Goal: Check status: Check status

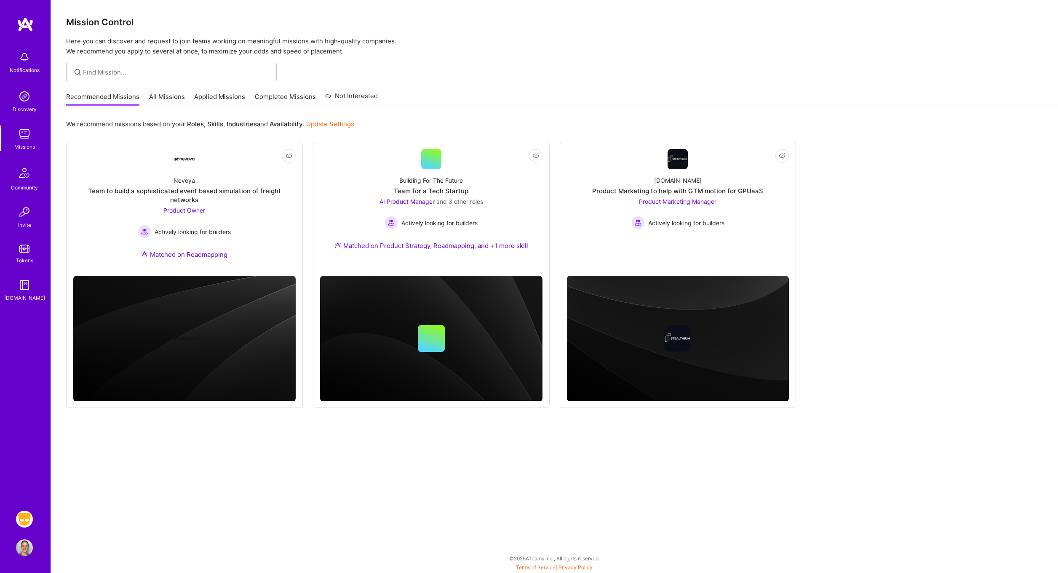
click at [22, 514] on img at bounding box center [24, 519] width 17 height 17
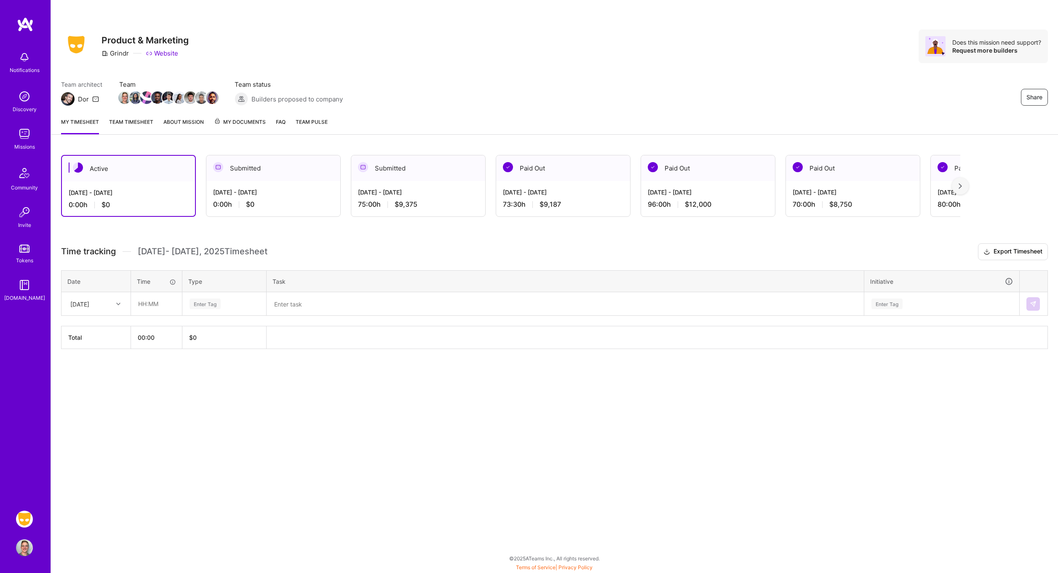
click at [237, 122] on span "My Documents" at bounding box center [240, 121] width 52 height 9
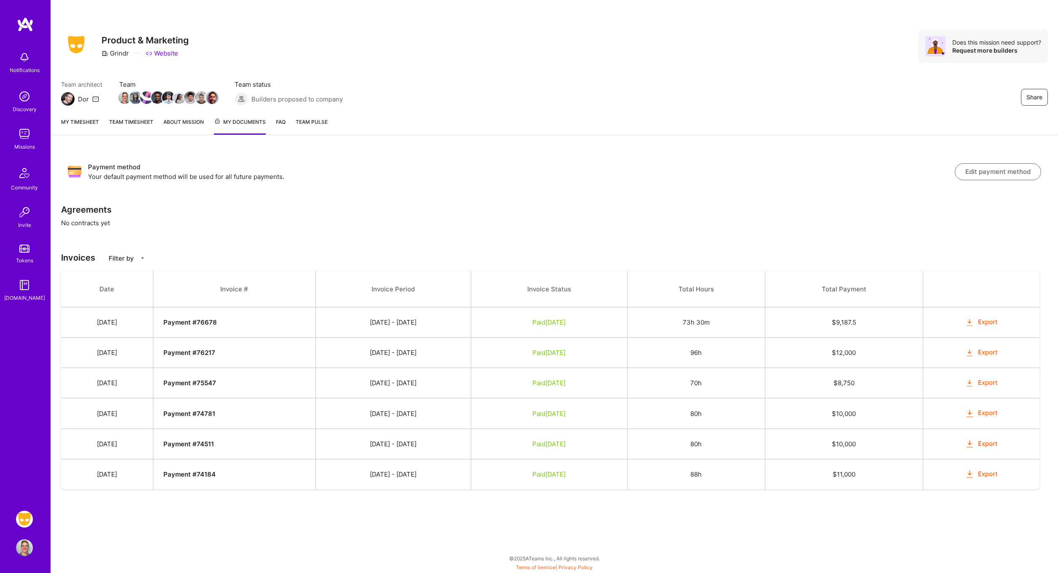
click at [194, 122] on link "About Mission" at bounding box center [183, 125] width 40 height 17
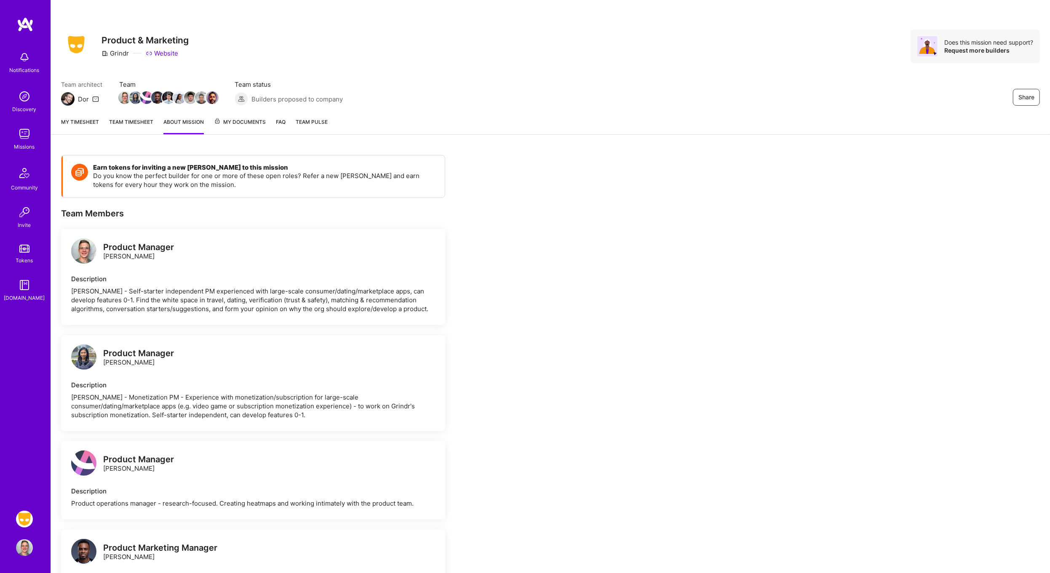
click at [253, 122] on span "My Documents" at bounding box center [240, 121] width 52 height 9
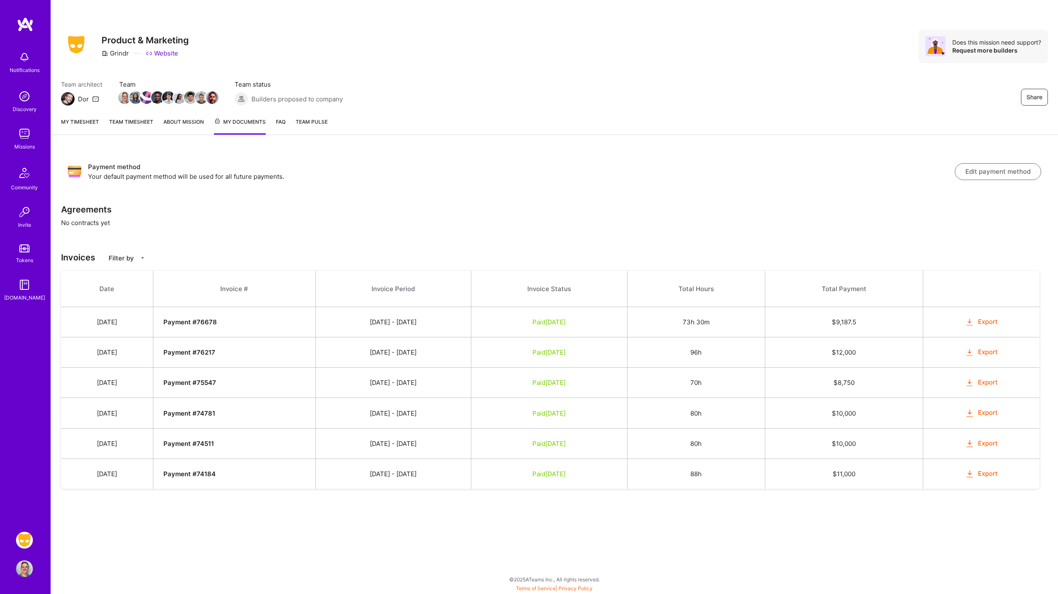
click at [199, 117] on link "About Mission" at bounding box center [183, 125] width 40 height 17
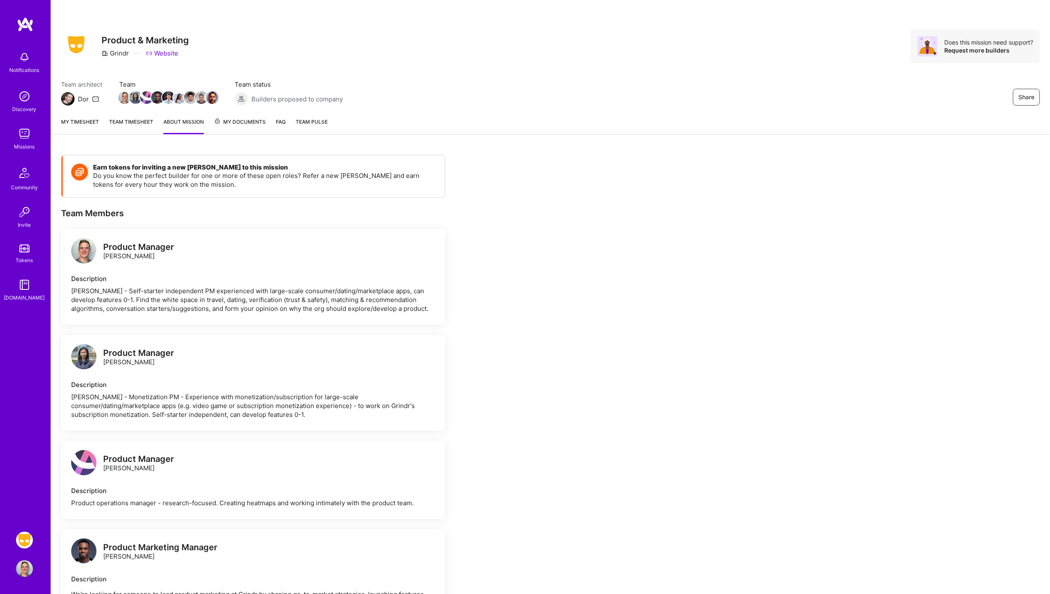
click at [250, 122] on span "My Documents" at bounding box center [240, 121] width 52 height 9
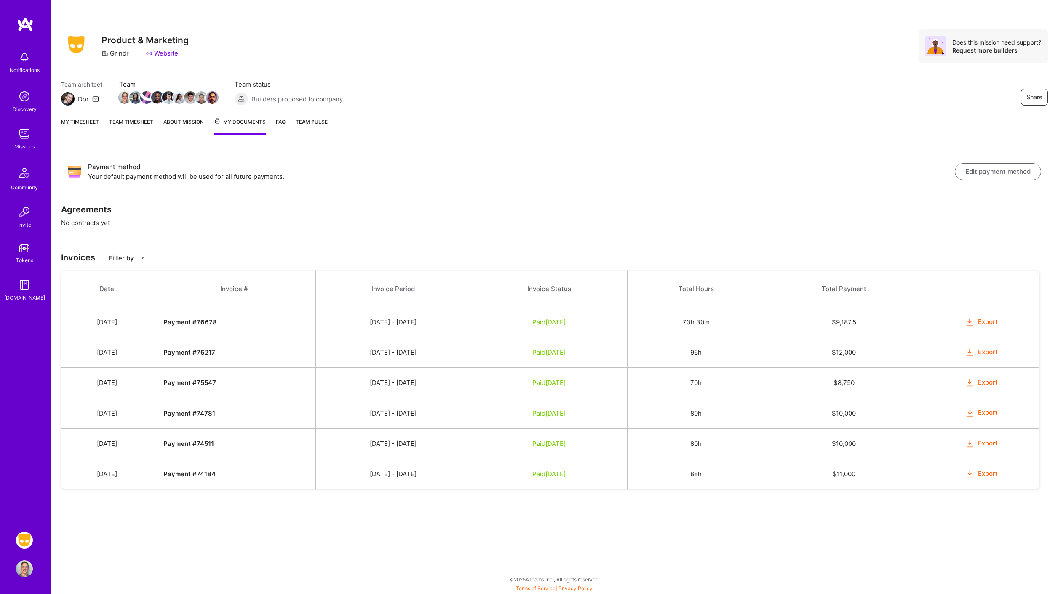
click at [132, 122] on link "Team timesheet" at bounding box center [131, 125] width 44 height 17
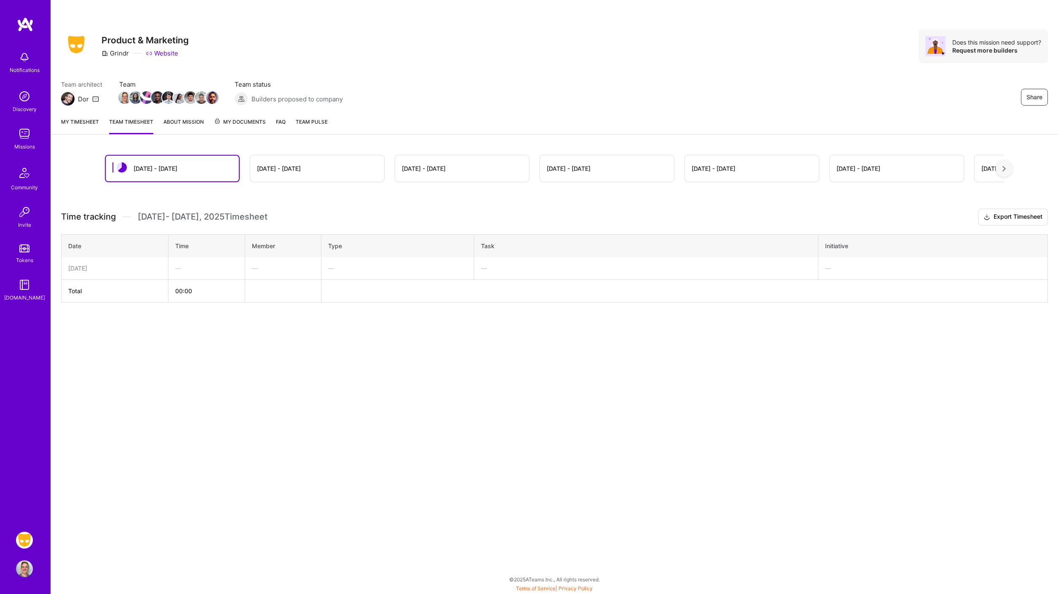
click at [187, 122] on link "About Mission" at bounding box center [183, 125] width 40 height 17
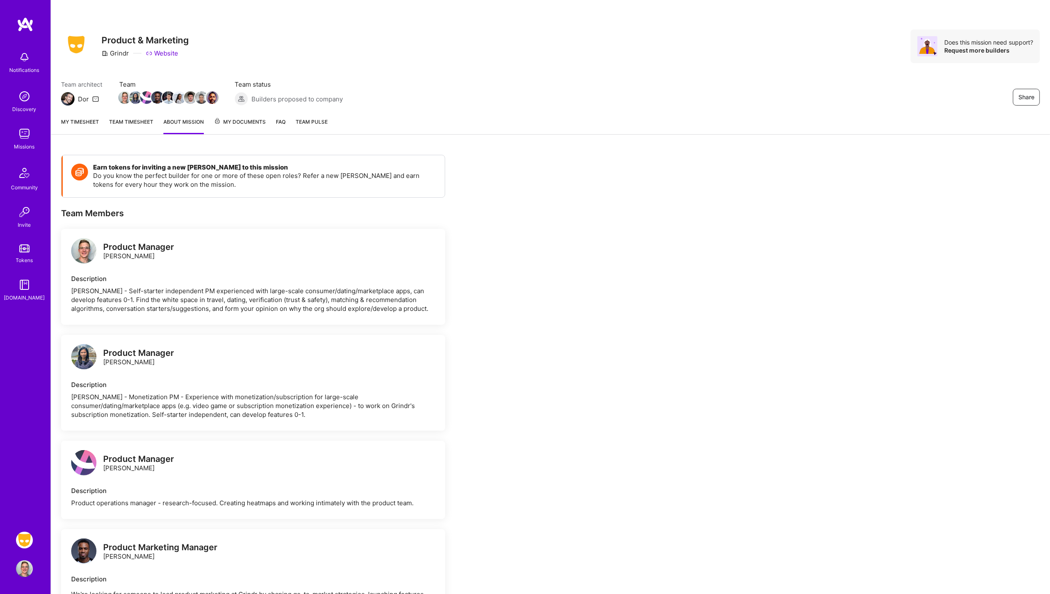
click at [248, 124] on span "My Documents" at bounding box center [240, 121] width 52 height 9
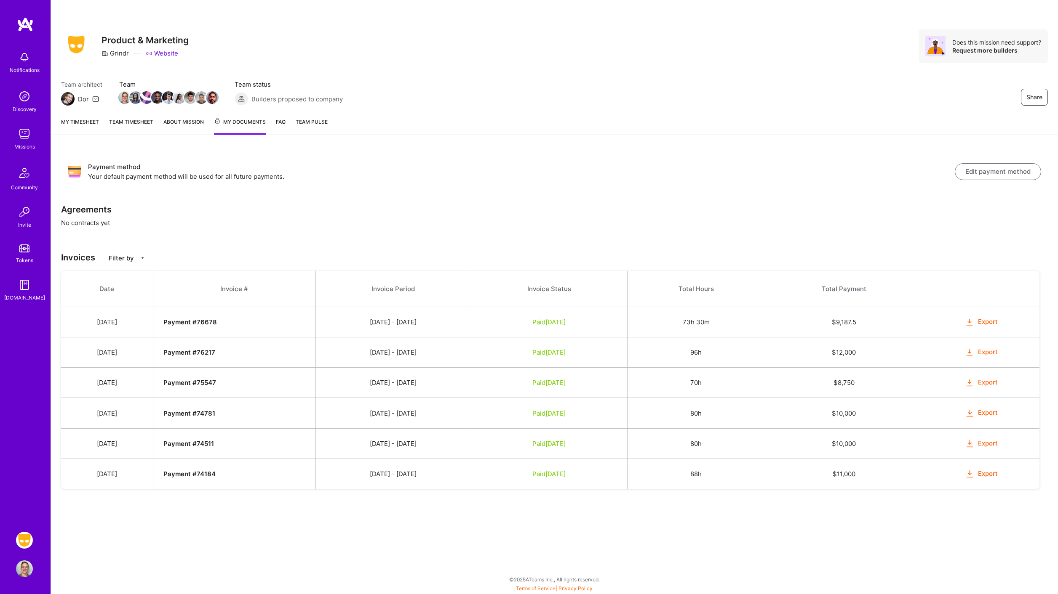
click at [173, 123] on link "About Mission" at bounding box center [183, 125] width 40 height 17
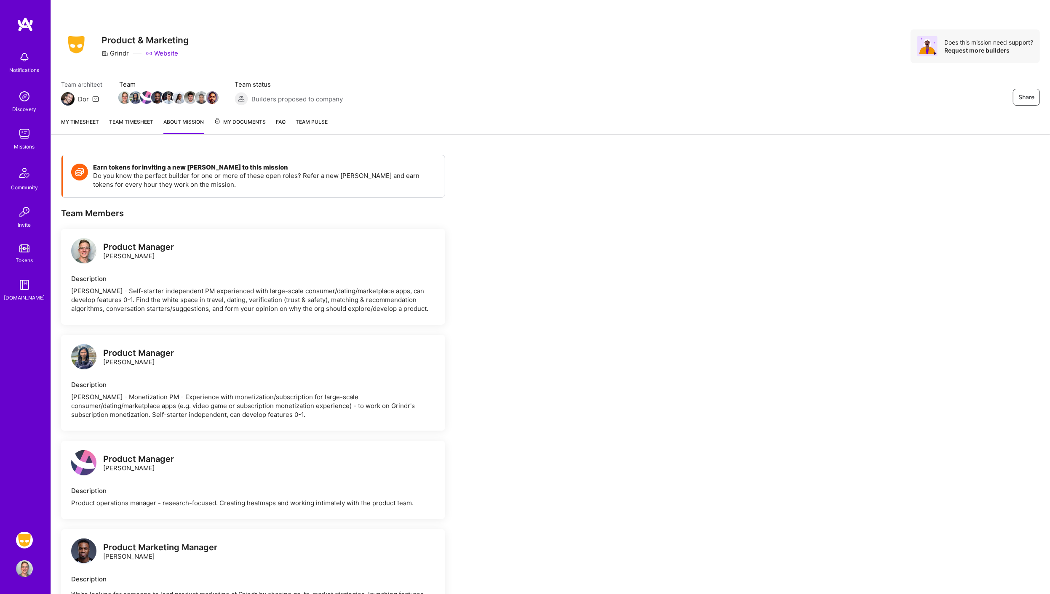
click at [141, 123] on link "Team timesheet" at bounding box center [131, 125] width 44 height 17
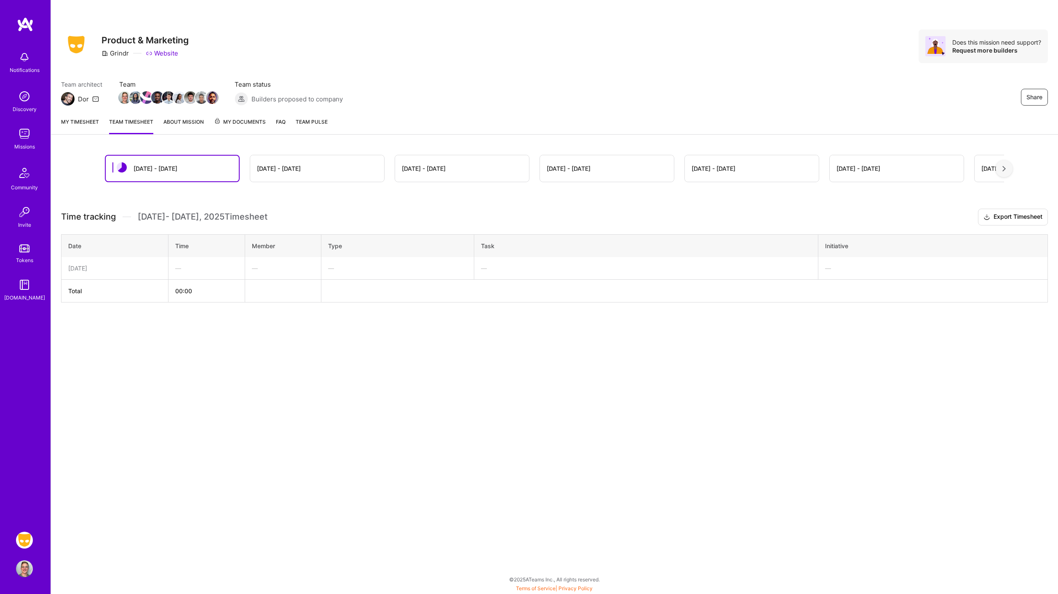
click at [65, 120] on link "My timesheet" at bounding box center [80, 125] width 38 height 17
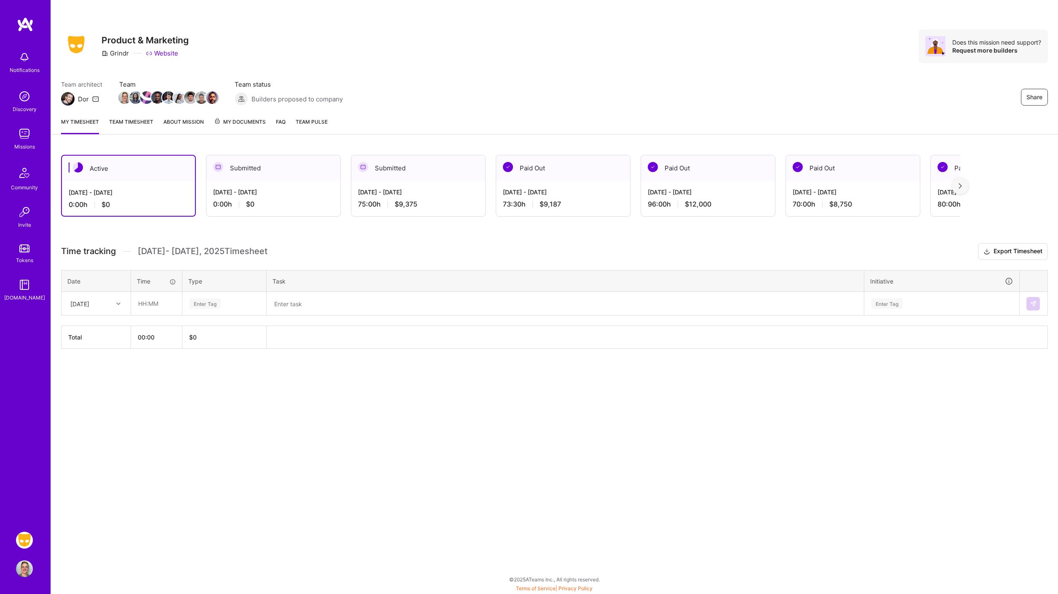
click at [408, 209] on div "[DATE] - [DATE] 75:00 h $9,375" at bounding box center [418, 198] width 134 height 35
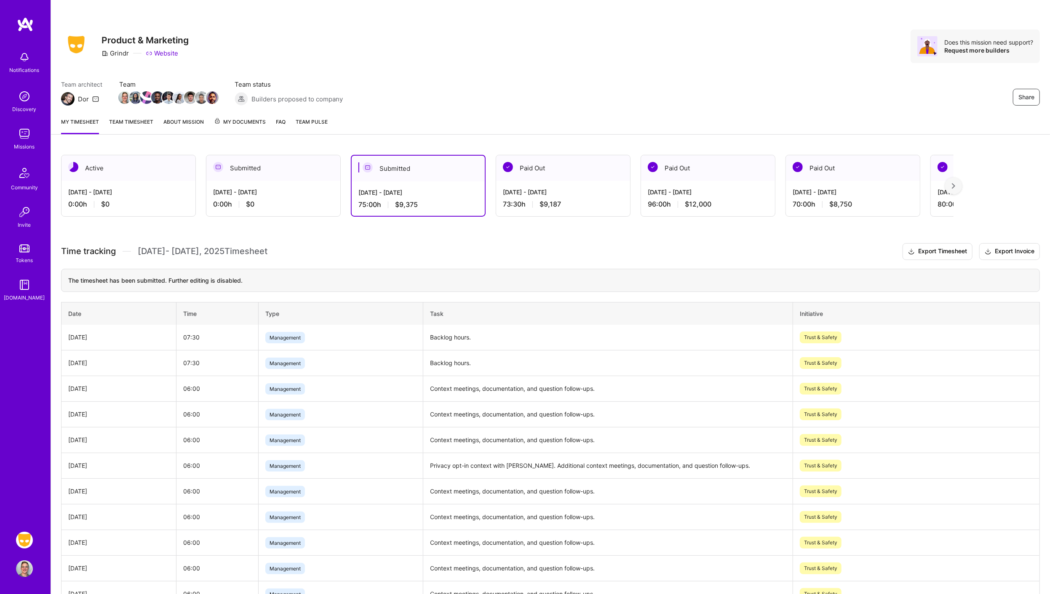
click at [543, 194] on div "[DATE] - [DATE]" at bounding box center [563, 192] width 120 height 9
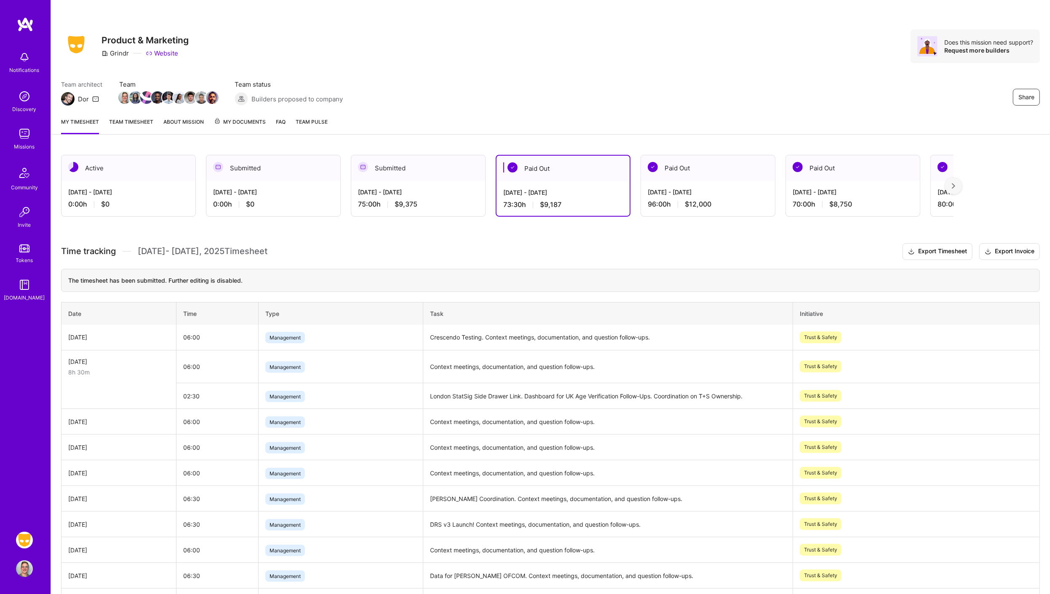
click at [420, 191] on div "[DATE] - [DATE]" at bounding box center [418, 192] width 120 height 9
